Goal: Information Seeking & Learning: Learn about a topic

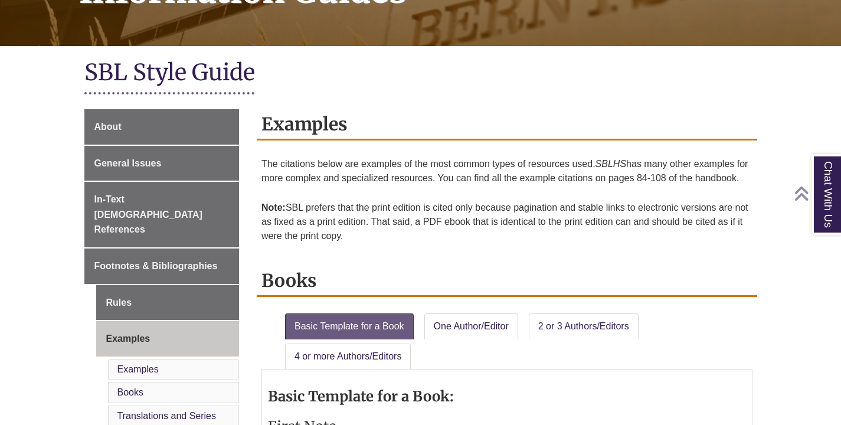
scroll to position [238, 0]
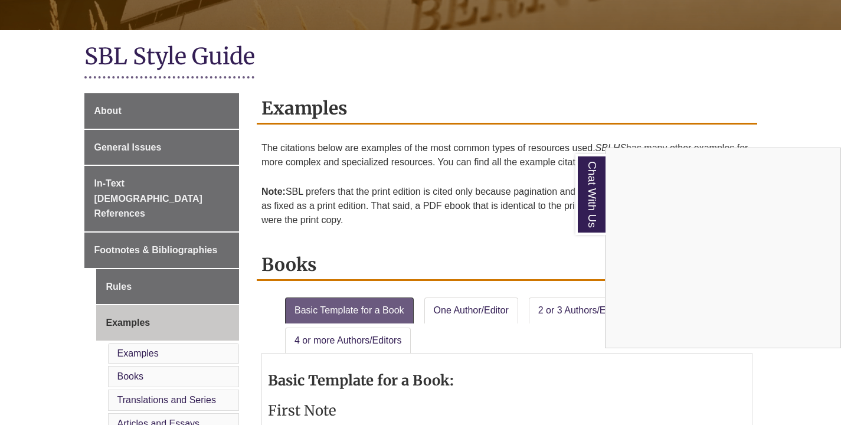
click at [126, 146] on div "Chat With Us" at bounding box center [420, 212] width 841 height 425
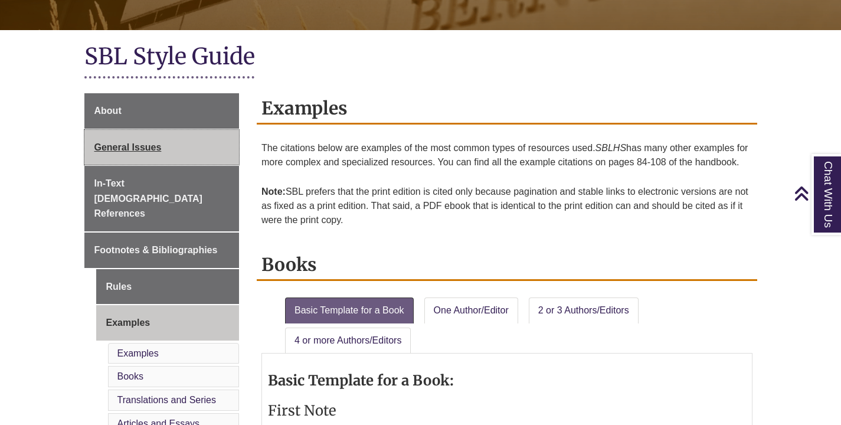
click at [137, 143] on span "General Issues" at bounding box center [127, 147] width 67 height 10
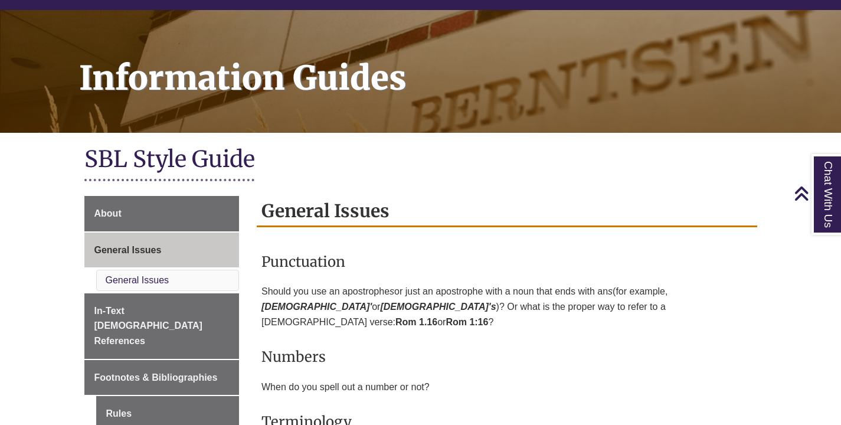
scroll to position [117, 0]
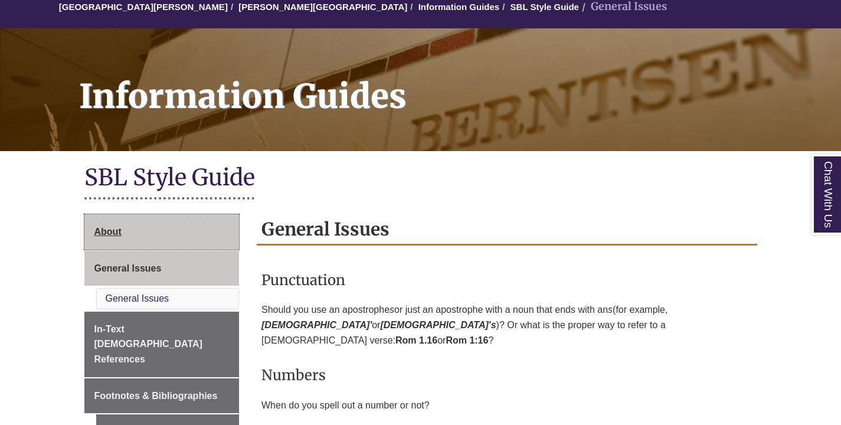
click at [133, 216] on link "About" at bounding box center [161, 231] width 155 height 35
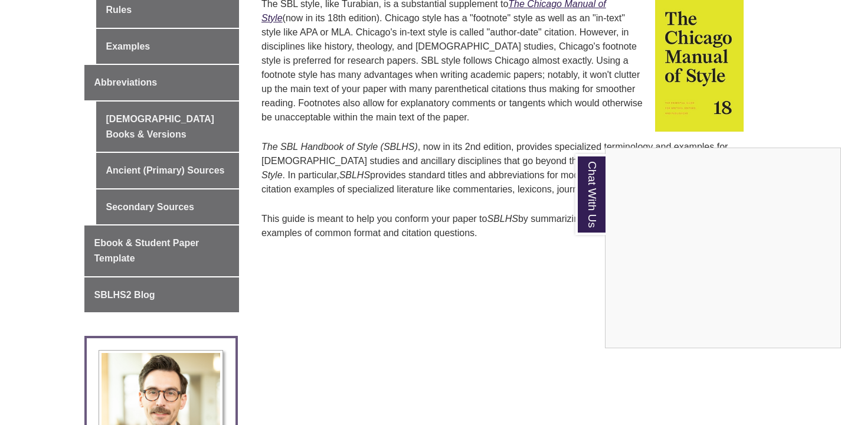
scroll to position [355, 0]
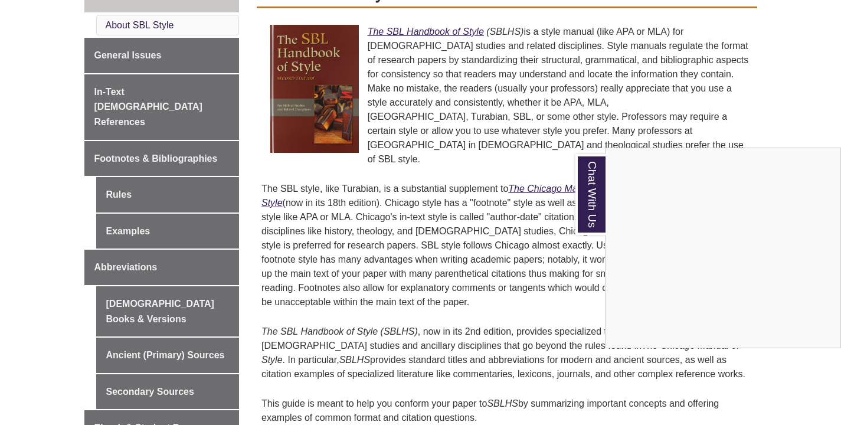
click at [129, 50] on div "Chat With Us" at bounding box center [420, 212] width 841 height 425
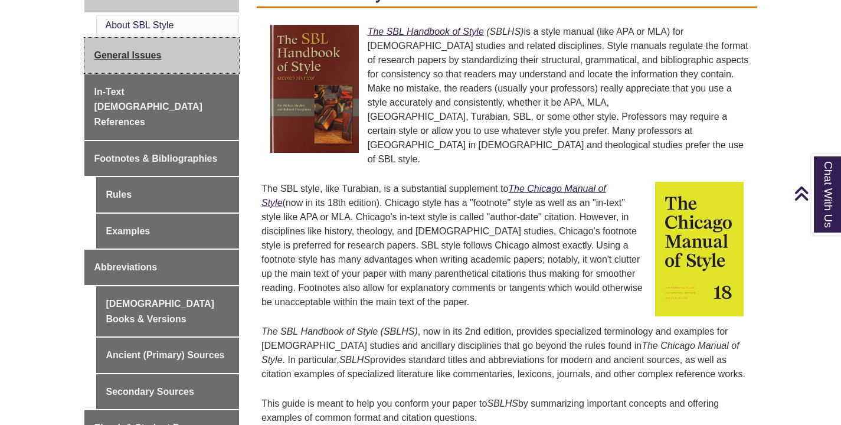
click at [125, 61] on link "General Issues" at bounding box center [161, 55] width 155 height 35
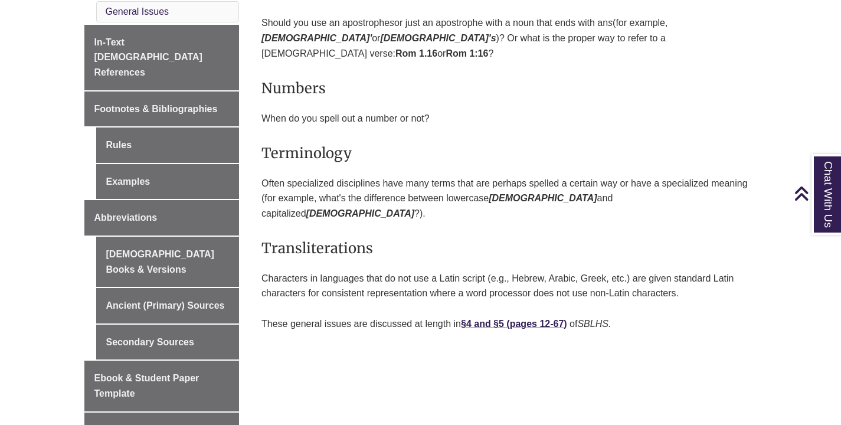
scroll to position [291, 0]
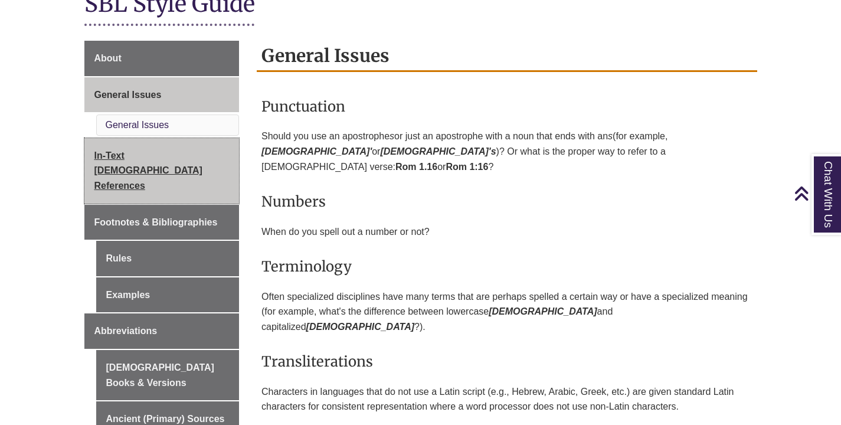
click at [132, 146] on link "In-Text [DEMOGRAPHIC_DATA] References" at bounding box center [161, 171] width 155 height 66
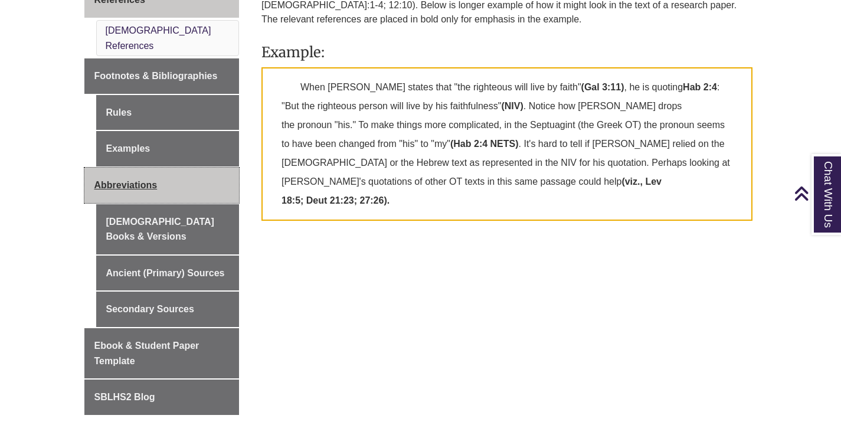
scroll to position [463, 0]
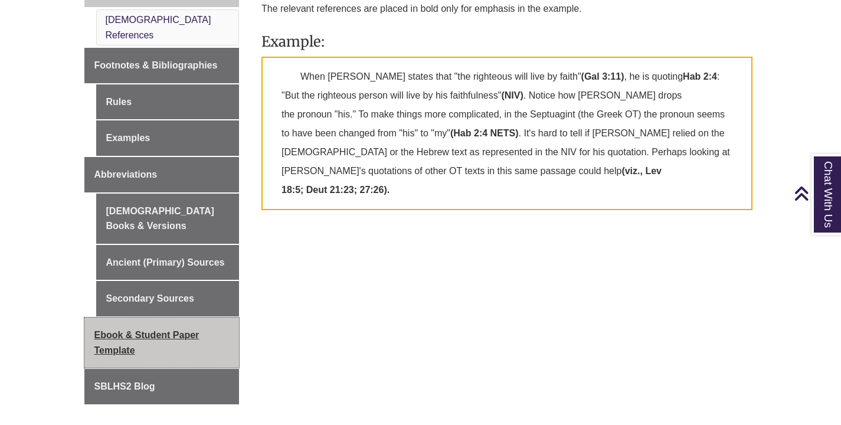
click at [145, 318] on link "Ebook & Student Paper Template" at bounding box center [161, 343] width 155 height 50
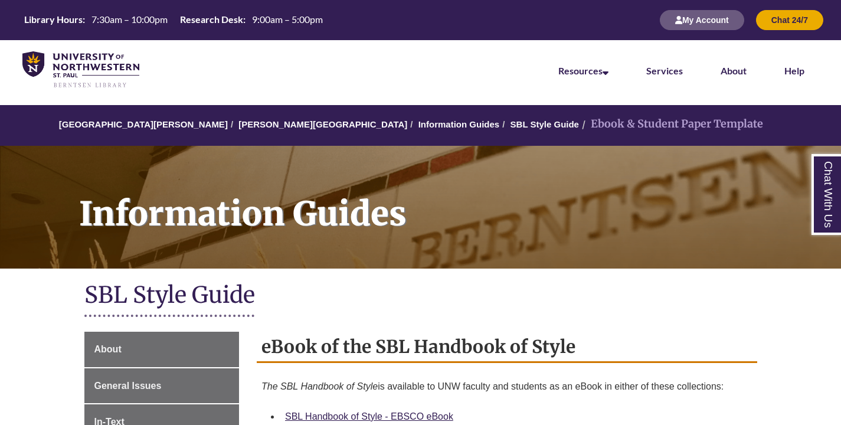
scroll to position [329, 0]
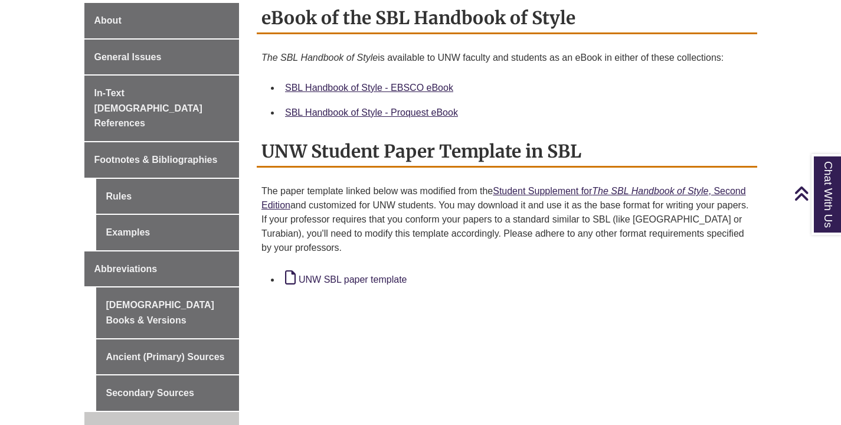
click at [387, 279] on link "UNW SBL paper template" at bounding box center [346, 279] width 122 height 10
